Goal: Task Accomplishment & Management: Complete application form

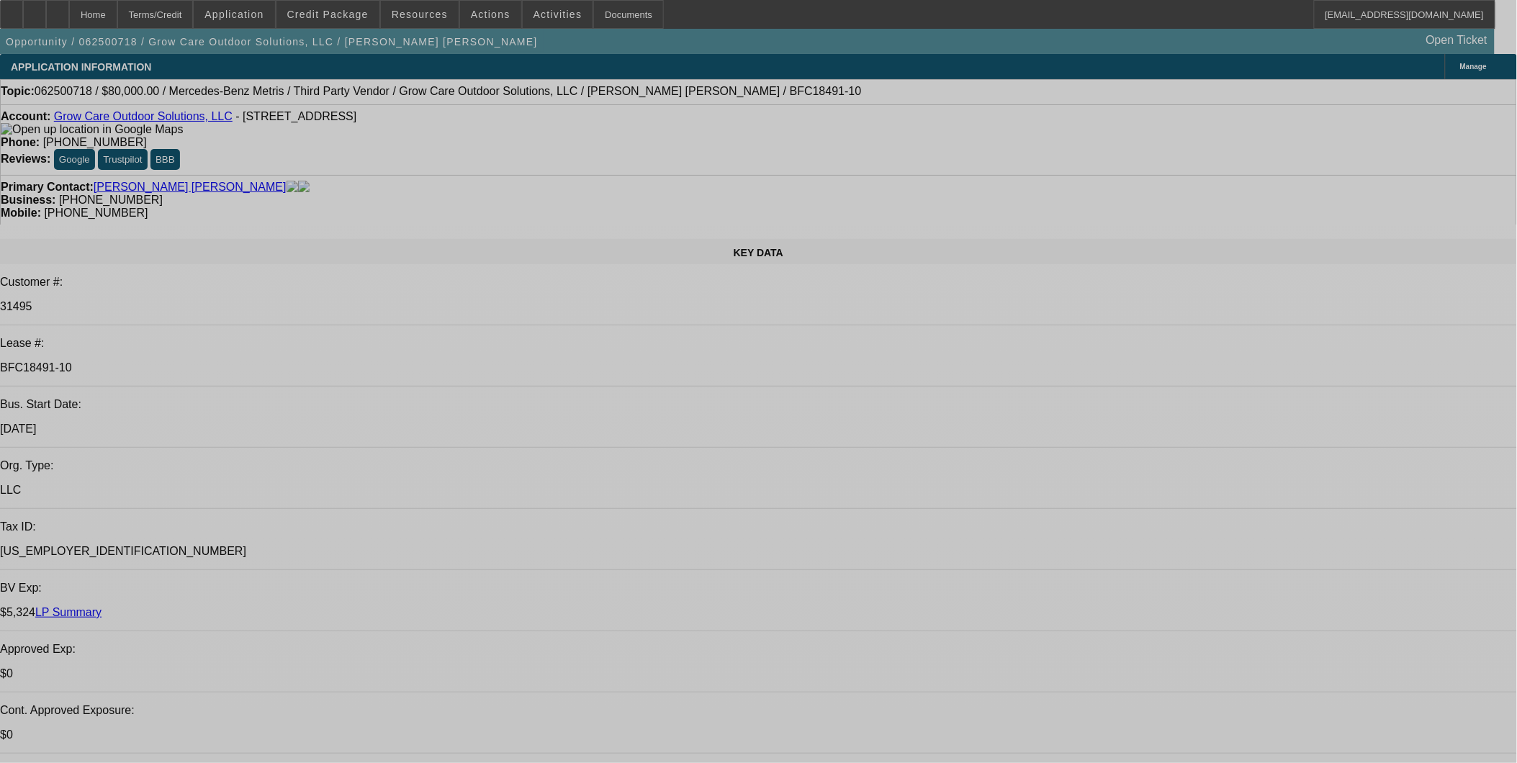
select select "0"
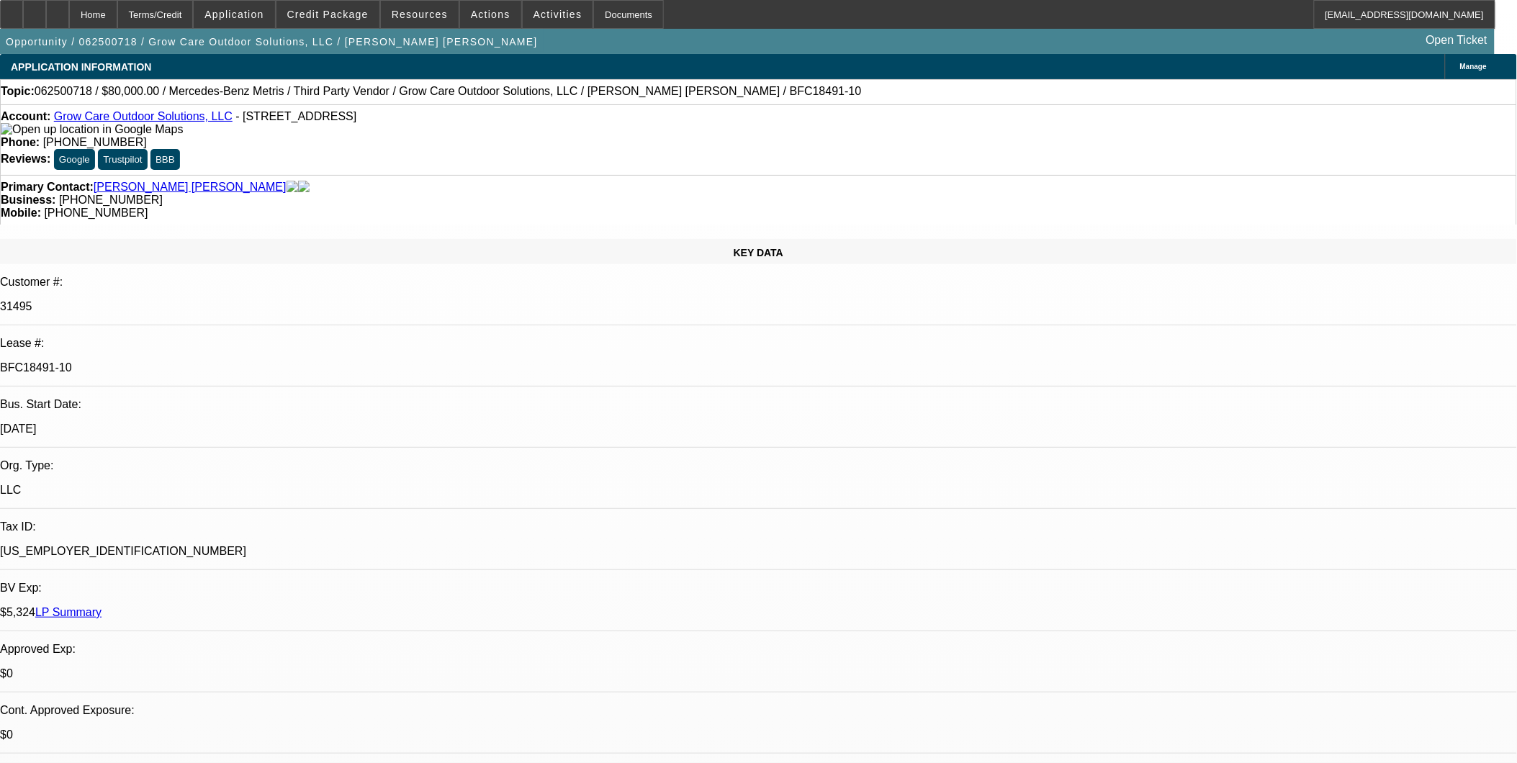
select select "0"
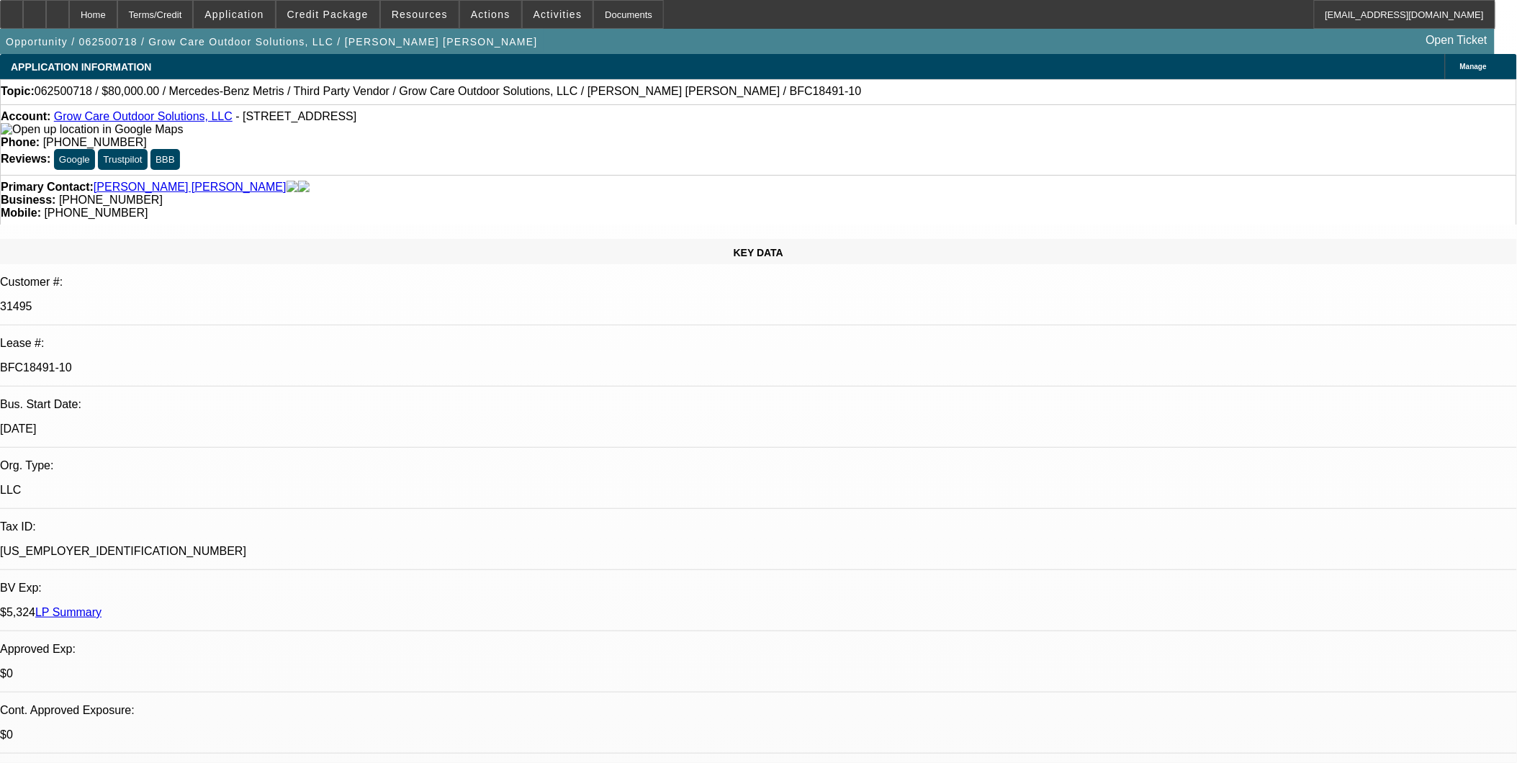
select select "0"
select select "1"
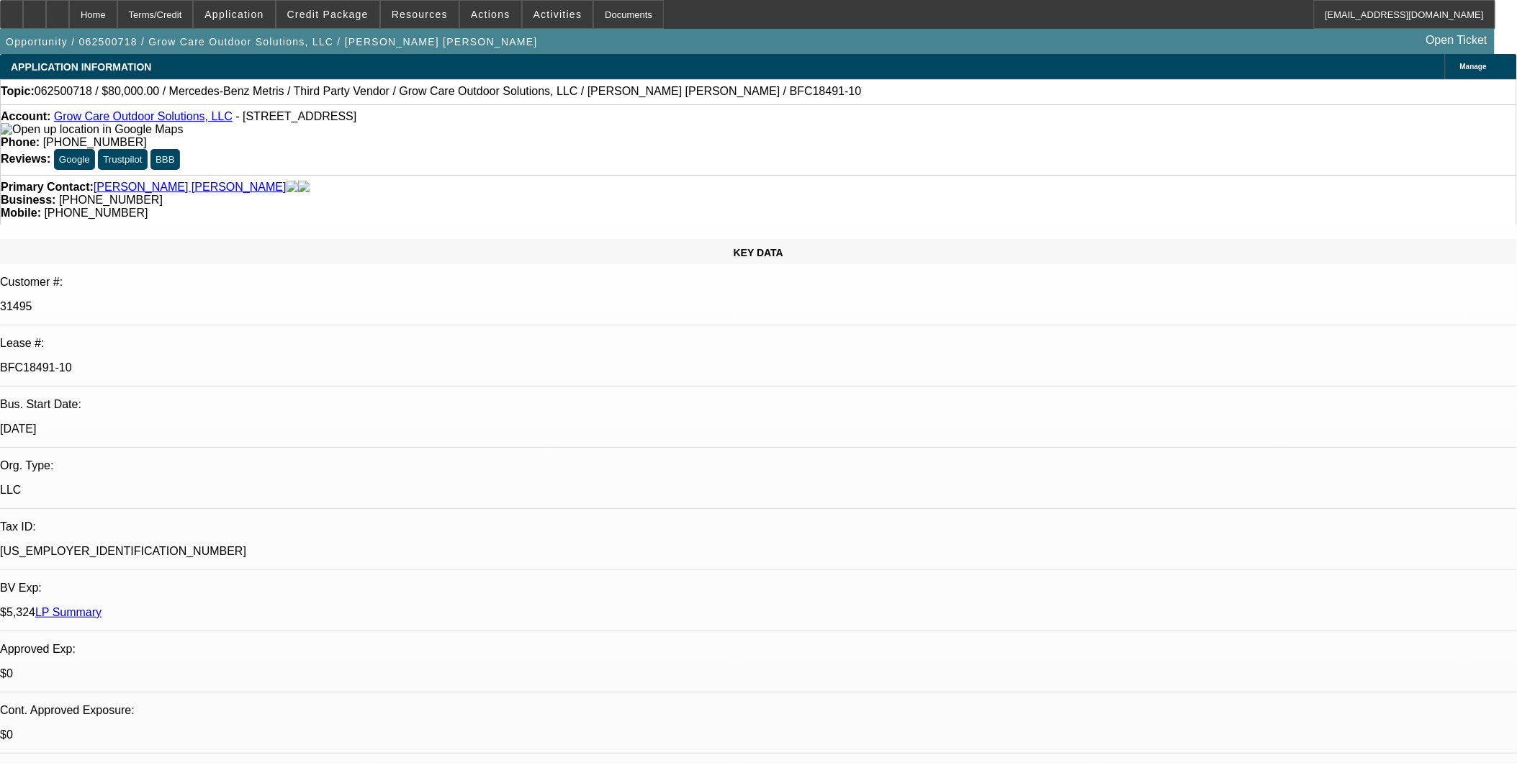
select select "6"
select select "1"
select select "6"
select select "1"
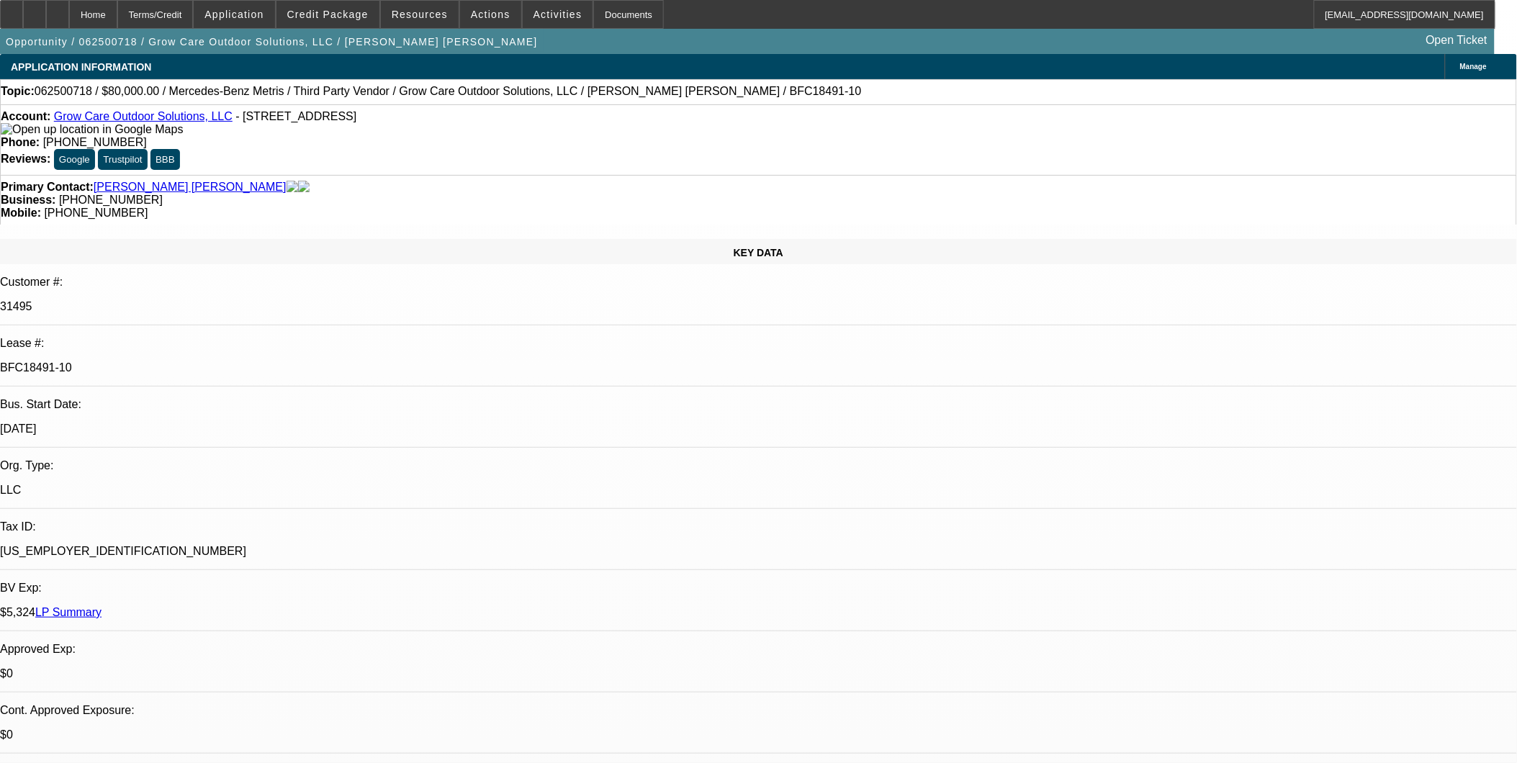
select select "1"
select select "6"
select select "1"
select select "6"
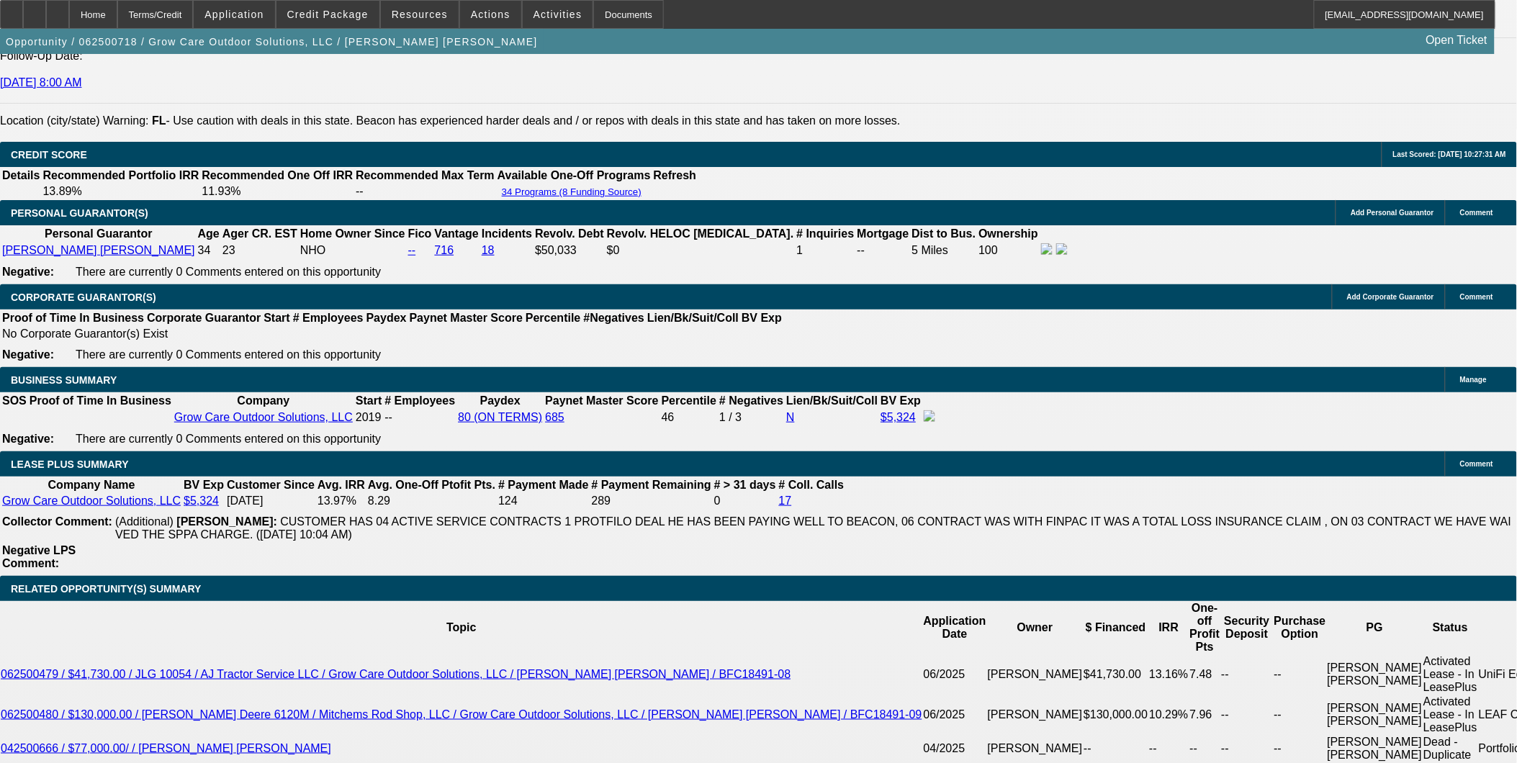
scroll to position [2639, 0]
